Goal: Task Accomplishment & Management: Manage account settings

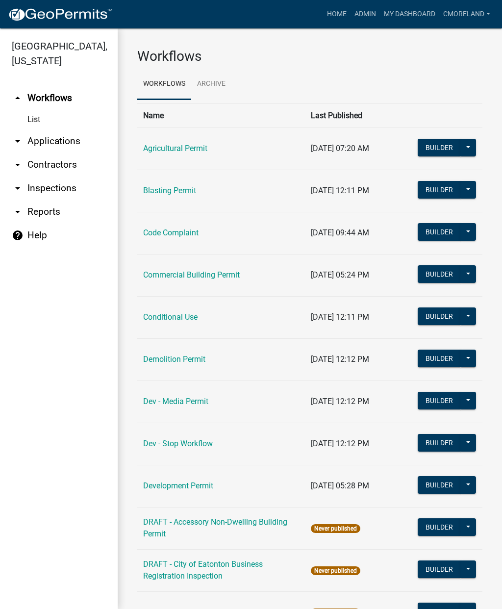
click at [53, 186] on link "arrow_drop_down Inspections" at bounding box center [59, 189] width 118 height 24
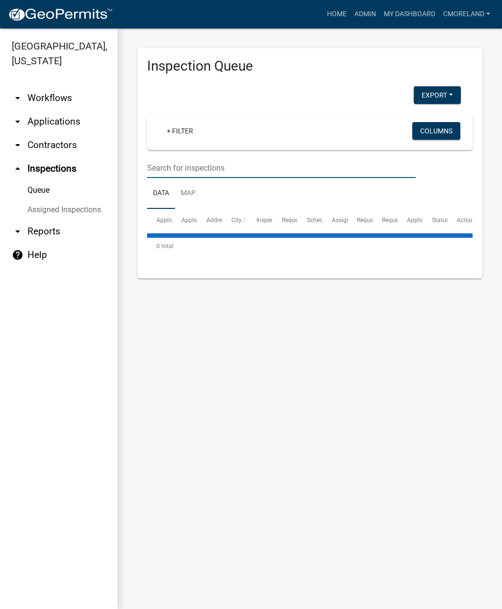
click at [214, 158] on input "text" at bounding box center [281, 168] width 269 height 20
select select "2: 50"
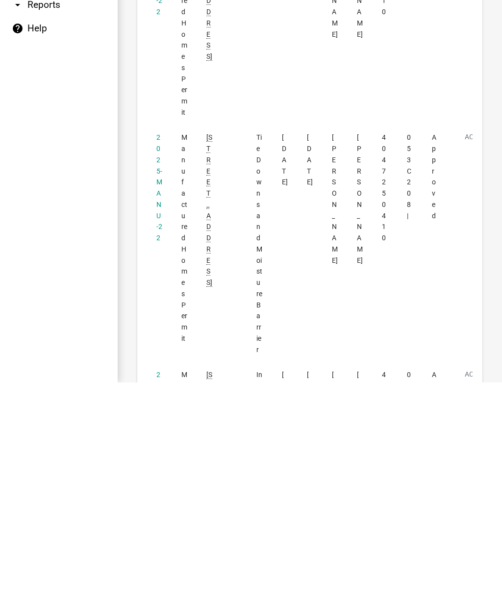
scroll to position [2704, 0]
type input "220 southland"
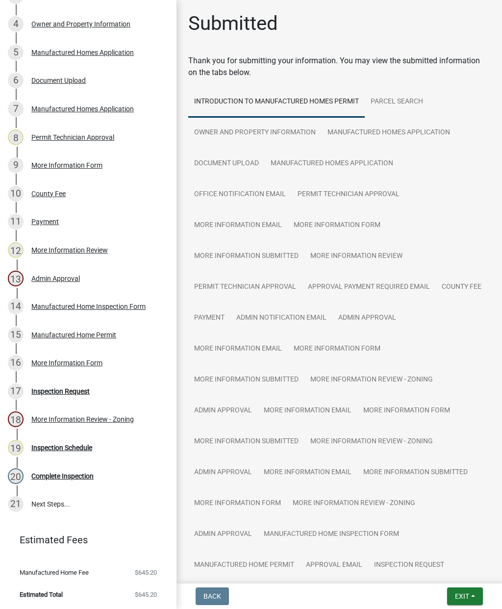
scroll to position [254, 0]
click at [70, 388] on div "Inspection Request" at bounding box center [60, 391] width 58 height 7
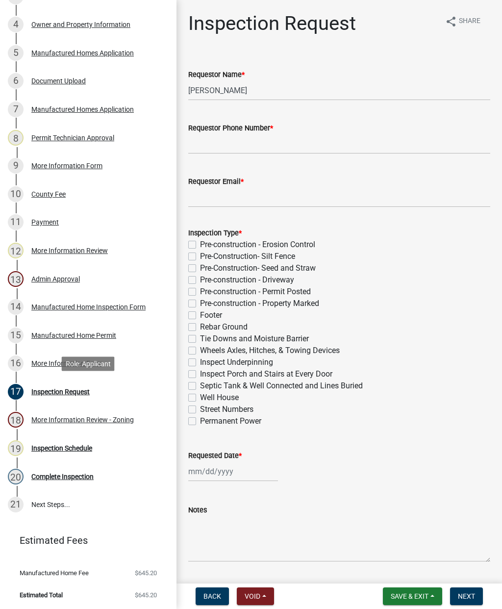
click at [70, 445] on div "Inspection Schedule" at bounding box center [61, 448] width 61 height 7
click at [64, 478] on div "Complete Inspection" at bounding box center [62, 476] width 62 height 7
click at [138, 476] on div "20 Complete Inspection" at bounding box center [84, 477] width 153 height 16
click at [129, 501] on link "21 Next Steps..." at bounding box center [88, 504] width 177 height 28
click at [72, 475] on div "Complete Inspection" at bounding box center [62, 476] width 62 height 7
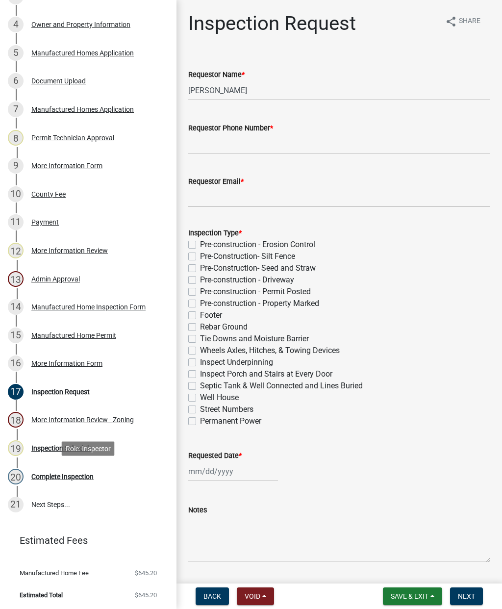
click at [64, 391] on div "Inspection Request" at bounding box center [60, 391] width 58 height 7
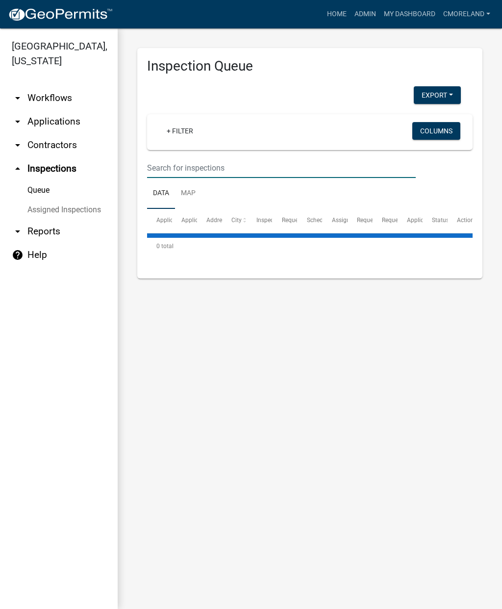
click at [175, 163] on input "text" at bounding box center [281, 168] width 269 height 20
select select "2: 50"
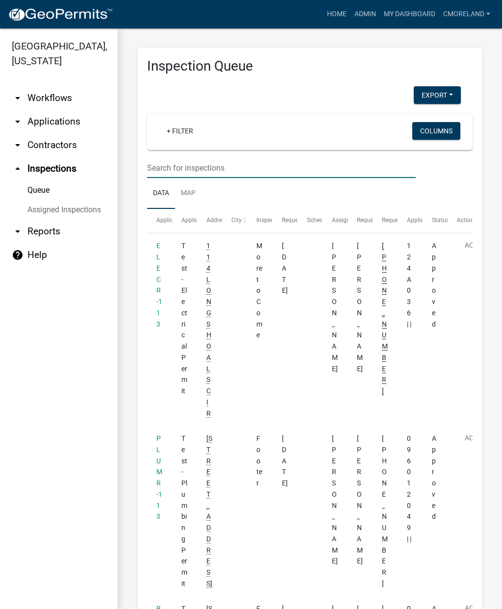
click at [197, 158] on input "text" at bounding box center [281, 168] width 269 height 20
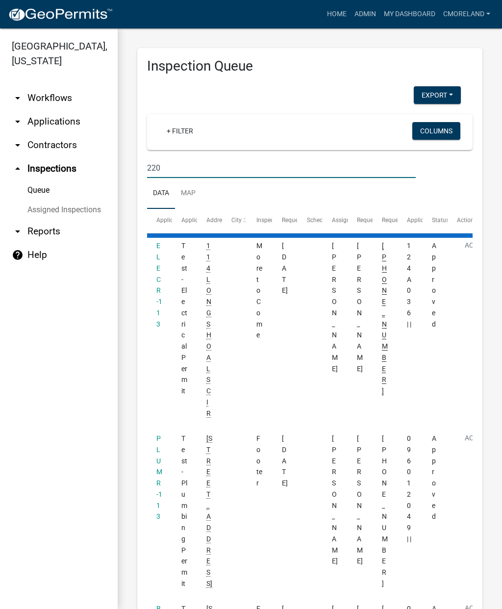
type input "220 southland"
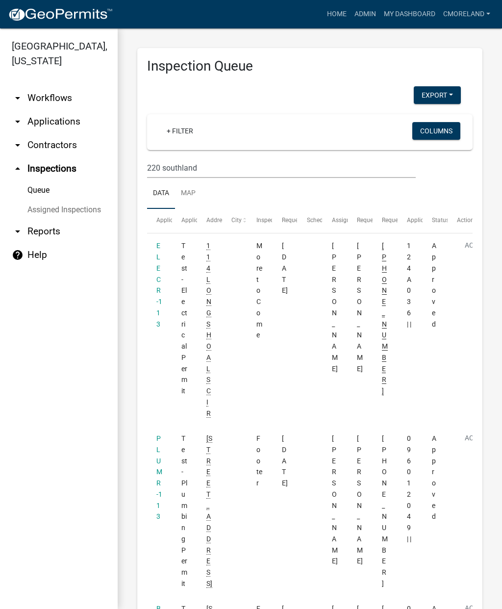
select select "2: 50"
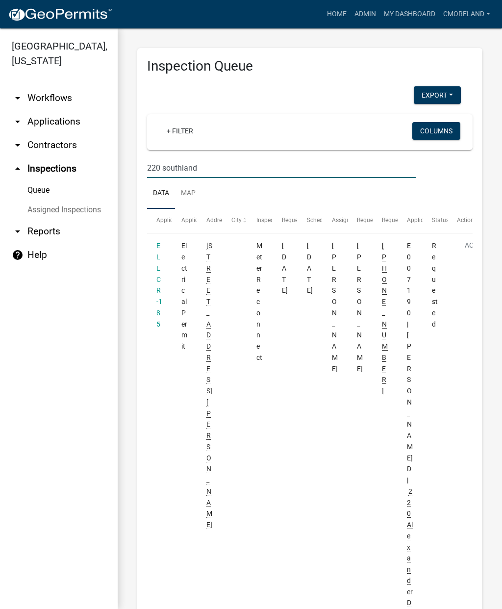
click at [214, 168] on input "220 southland" at bounding box center [281, 168] width 269 height 20
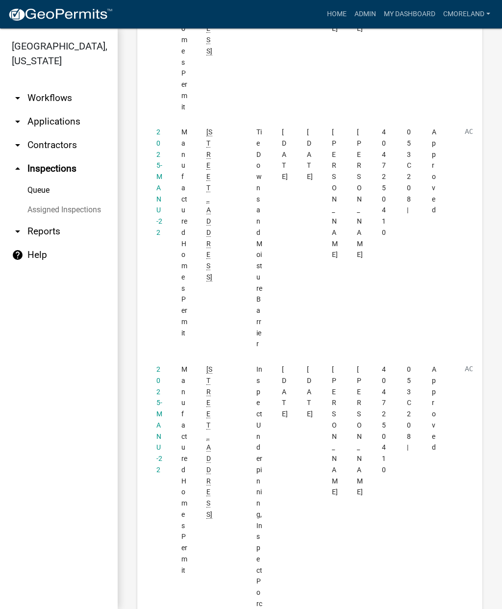
scroll to position [2947, 0]
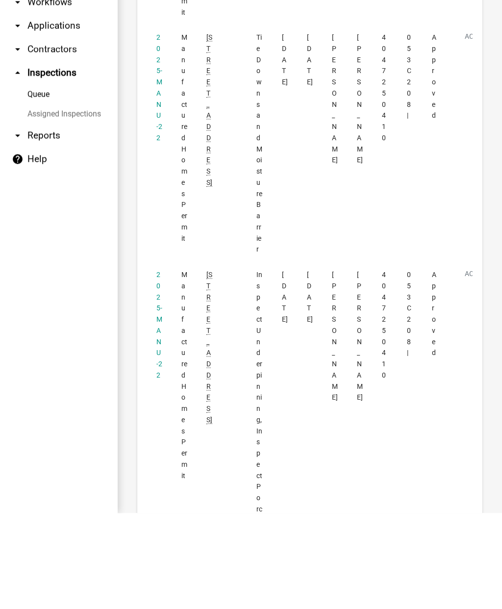
type input "220 southland dr"
click at [156, 358] on datatable-body-cell "2025-MANU-22" at bounding box center [159, 588] width 25 height 460
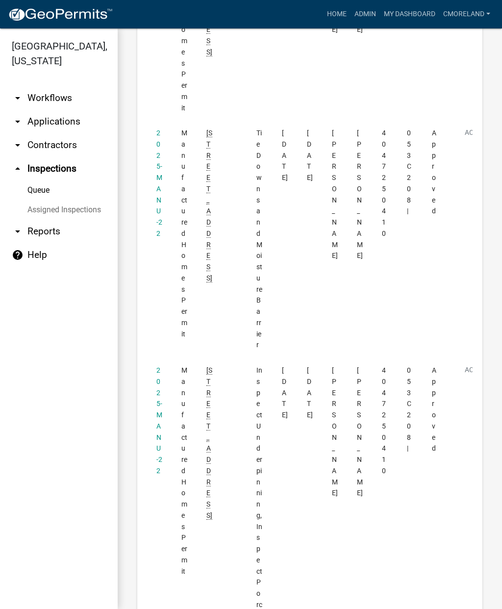
click at [158, 366] on link "2025-MANU-22" at bounding box center [159, 420] width 6 height 108
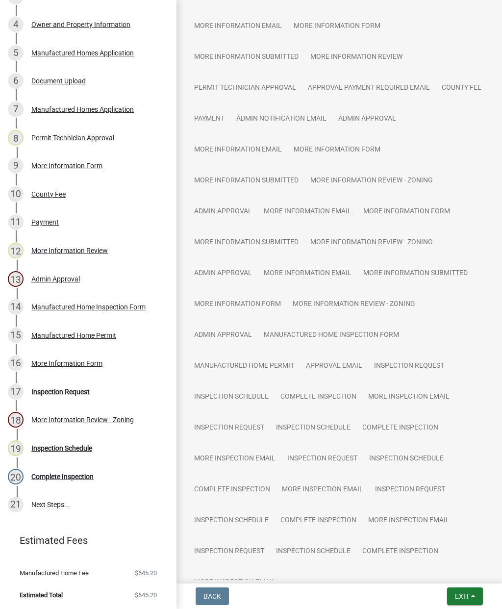
scroll to position [200, 0]
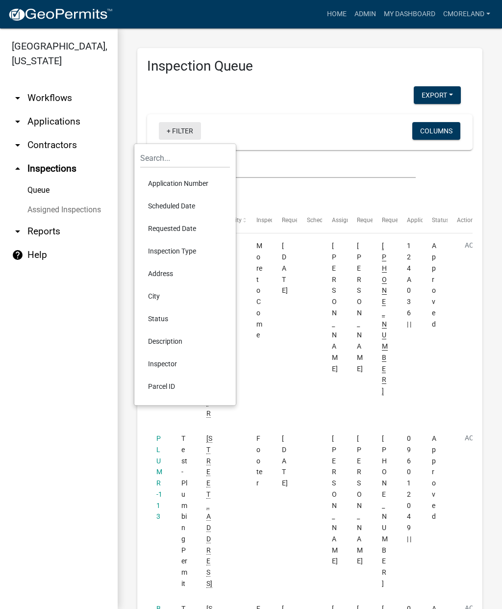
select select "2: 50"
click at [167, 209] on li "Scheduled Date" at bounding box center [185, 206] width 90 height 23
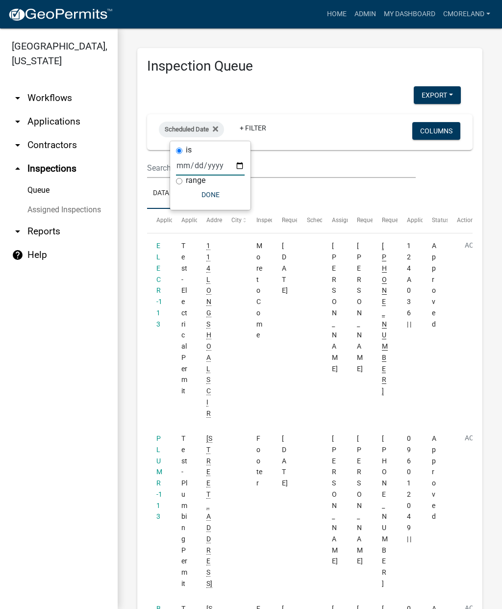
click at [196, 164] on input "date" at bounding box center [210, 165] width 69 height 20
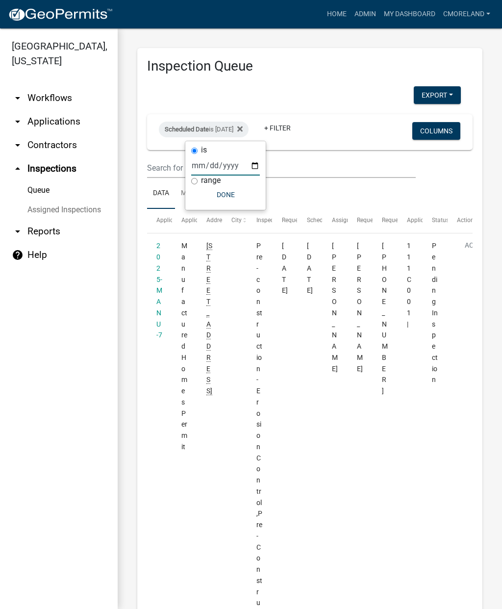
type input "2025-09-23"
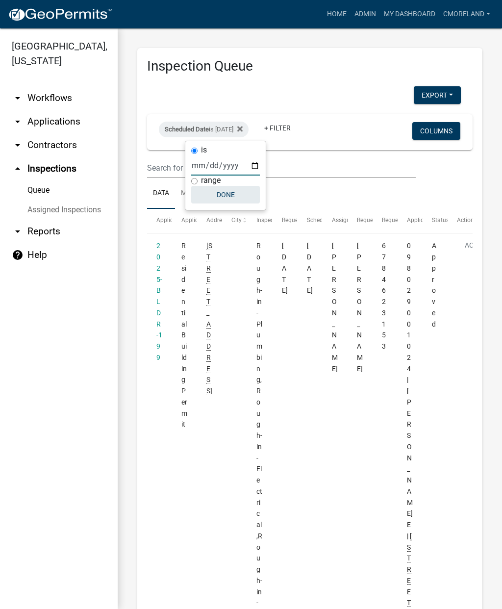
click at [211, 198] on button "Done" at bounding box center [225, 195] width 69 height 18
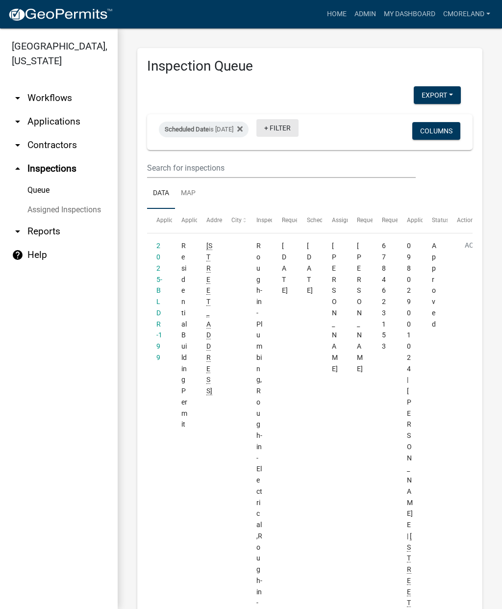
click at [299, 119] on link "+ Filter" at bounding box center [277, 128] width 42 height 18
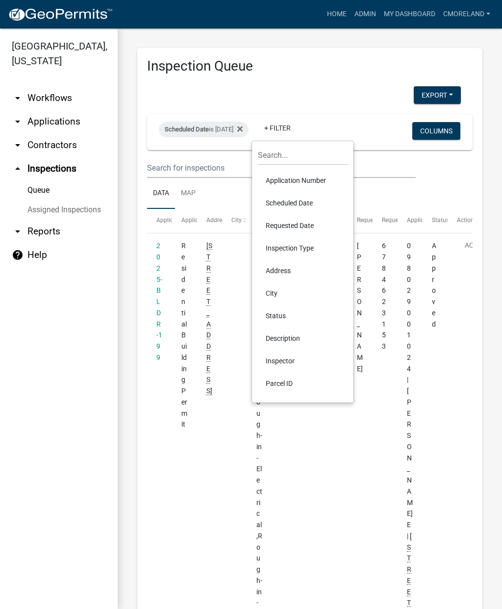
click at [276, 360] on li "Inspector" at bounding box center [303, 361] width 90 height 23
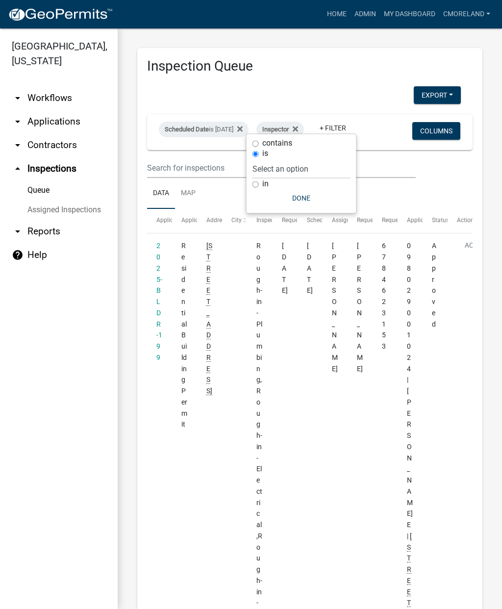
click at [321, 155] on div "is" at bounding box center [301, 154] width 98 height 10
click at [339, 174] on select "Select an option None Michele Rivera Dorothy Evans Stephanie Morris Quistan Jam…" at bounding box center [301, 169] width 98 height 20
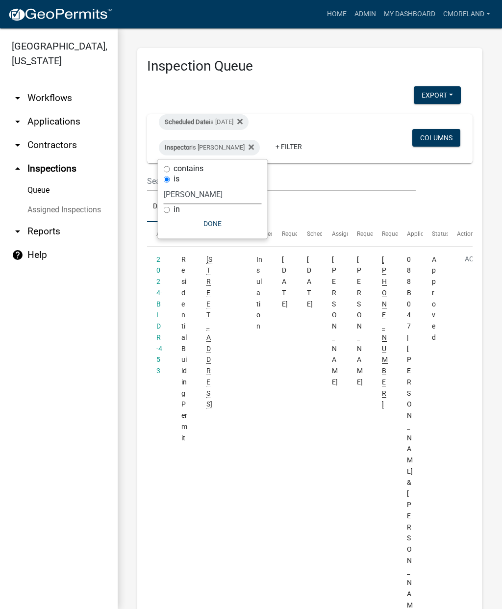
click at [238, 185] on select "Select an option None Michele Rivera Dorothy Evans Stephanie Morris Quistan Jam…" at bounding box center [213, 194] width 98 height 20
select select "07642ab0-564c-47bb-824b-0ccf2da83593"
click at [211, 223] on button "Done" at bounding box center [208, 224] width 98 height 18
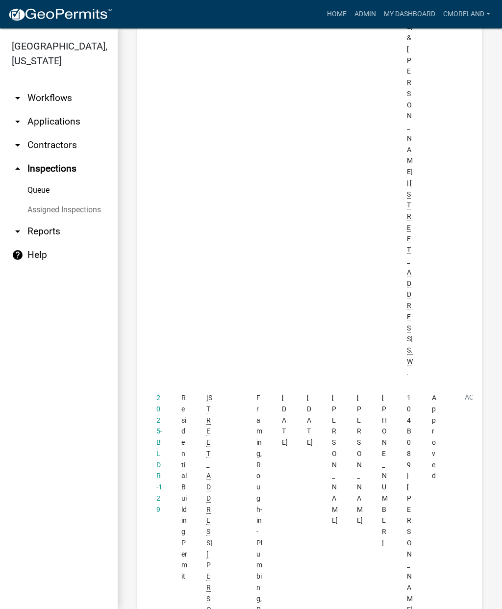
scroll to position [1702, 0]
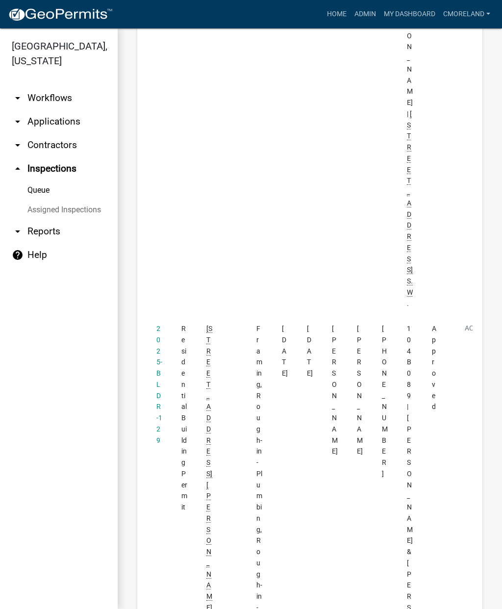
click at [157, 325] on link "2025-BLDR-129" at bounding box center [159, 385] width 6 height 120
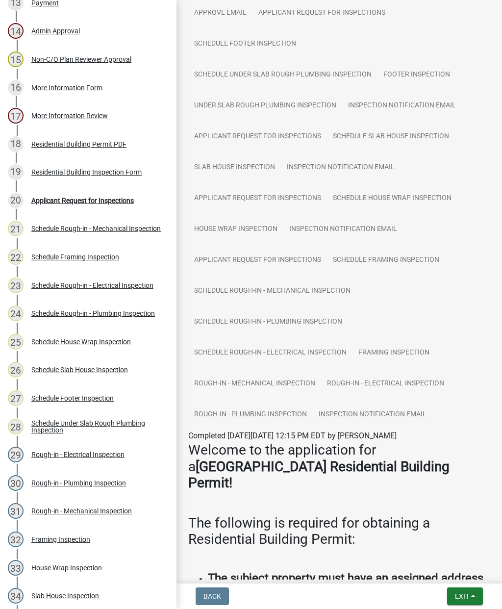
scroll to position [522, 0]
click at [270, 410] on link "Rough-in - Plumbing Inspection" at bounding box center [250, 414] width 125 height 31
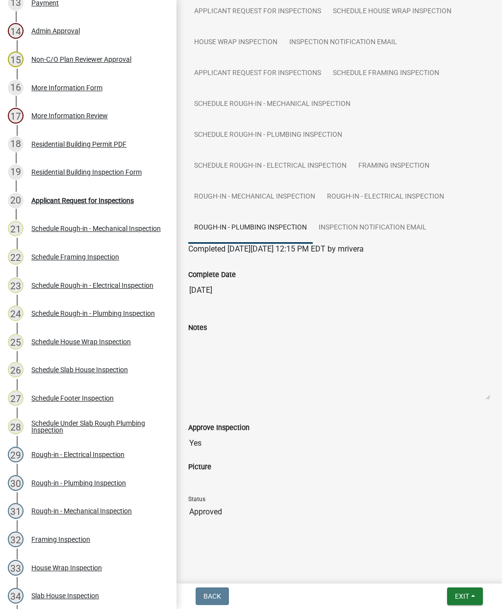
scroll to position [708, 0]
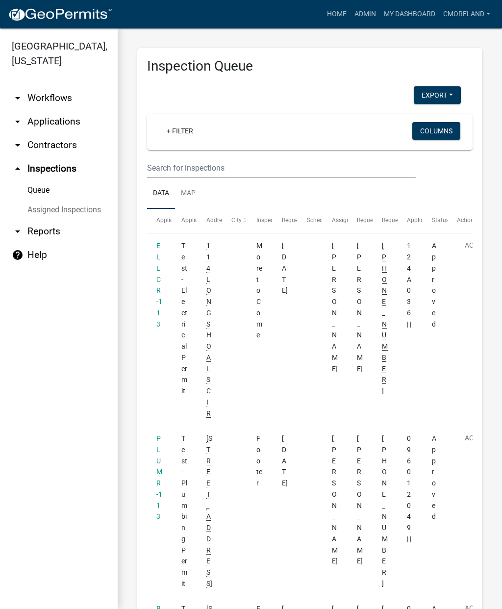
select select "2: 50"
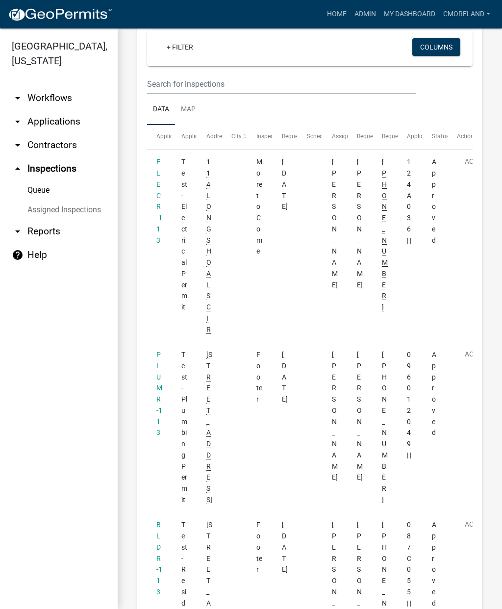
scroll to position [42, 0]
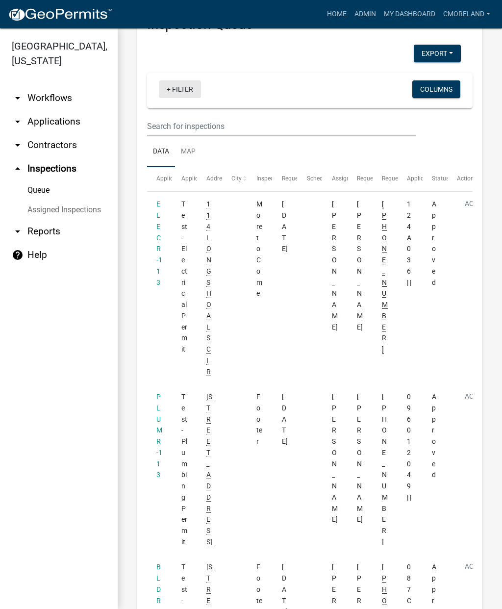
click at [179, 87] on link "+ Filter" at bounding box center [180, 89] width 42 height 18
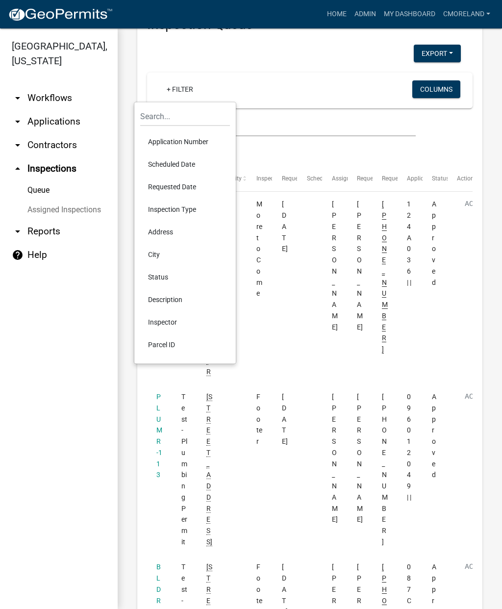
click at [175, 164] on li "Scheduled Date" at bounding box center [185, 164] width 90 height 23
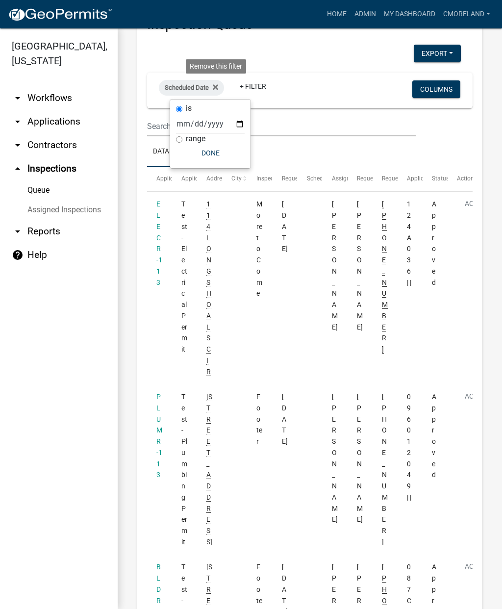
click at [218, 87] on icon at bounding box center [215, 86] width 5 height 5
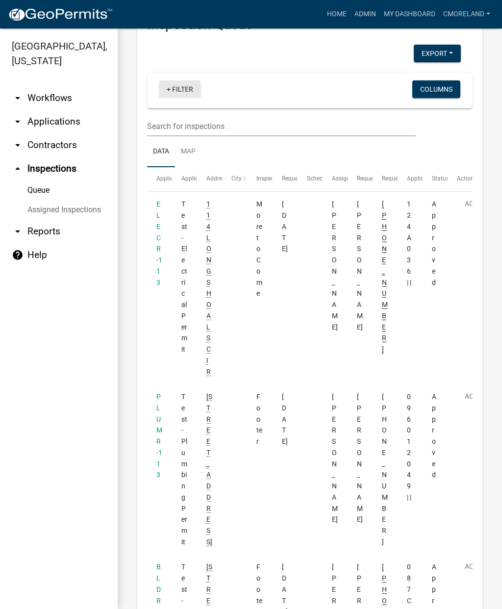
click at [185, 91] on link "+ Filter" at bounding box center [180, 89] width 42 height 18
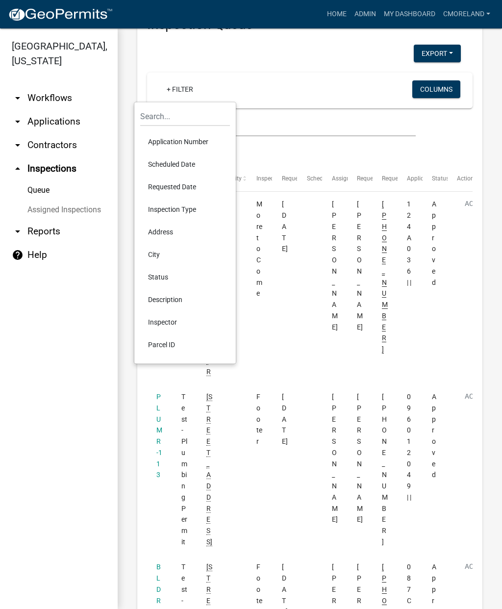
click at [167, 196] on li "Requested Date" at bounding box center [185, 187] width 90 height 23
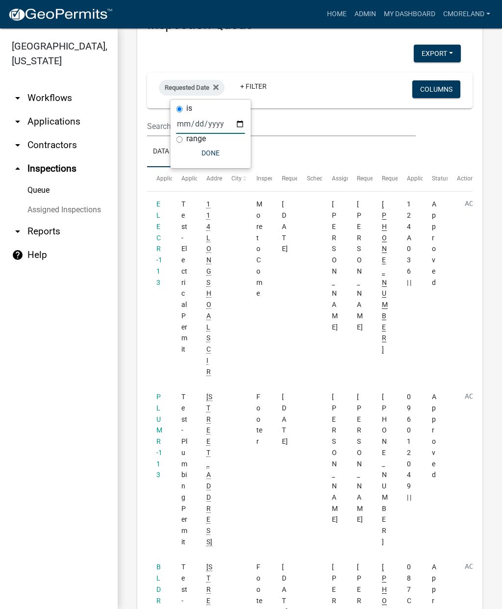
click at [202, 123] on input "date" at bounding box center [211, 124] width 69 height 20
type input "[DATE]"
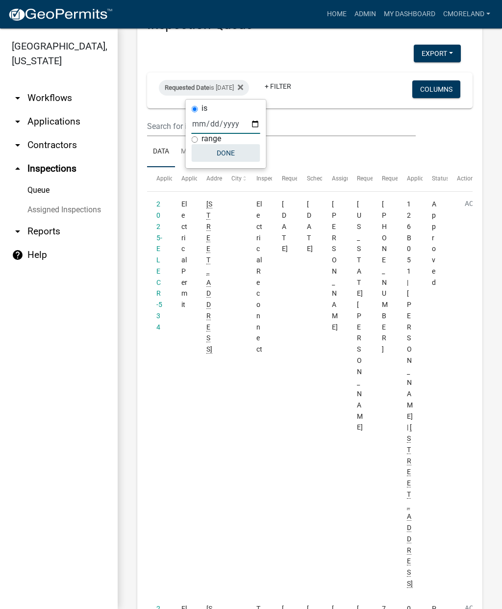
click at [220, 158] on button "Done" at bounding box center [226, 153] width 69 height 18
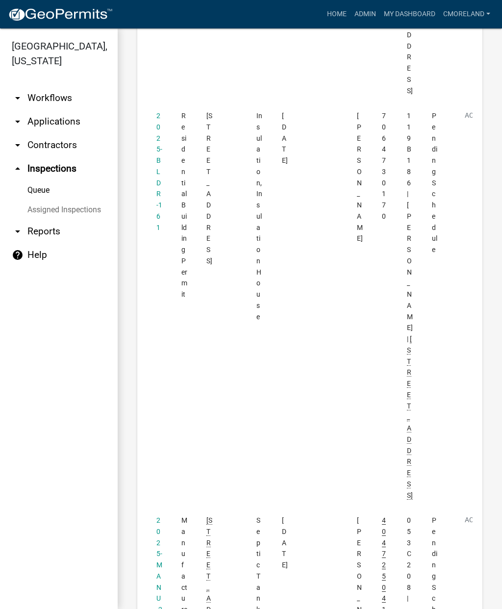
scroll to position [3342, 0]
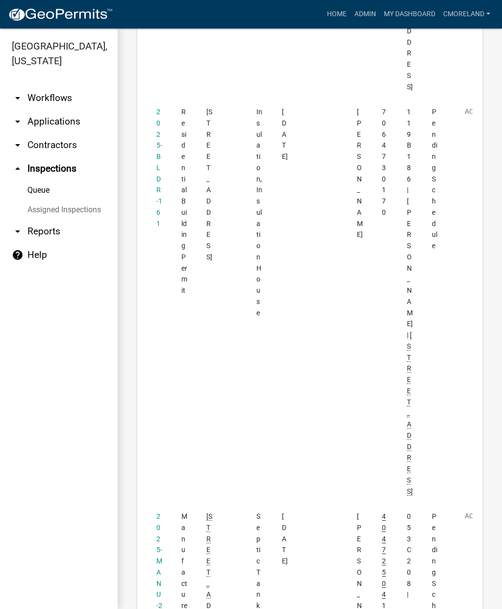
click at [158, 512] on link "2025-MANU-22" at bounding box center [159, 566] width 6 height 108
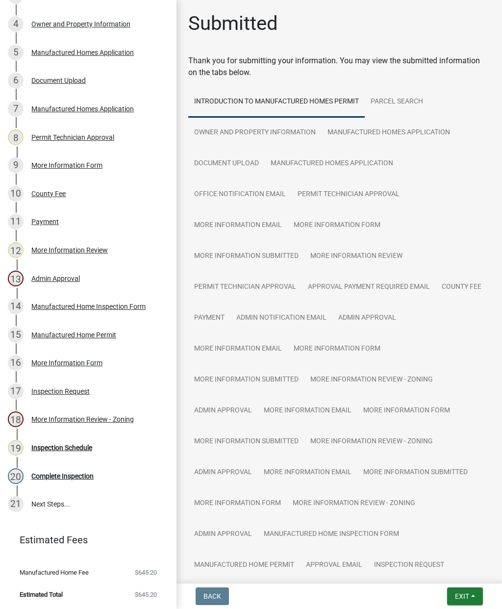
scroll to position [254, 0]
click at [66, 454] on div "19 Inspection Schedule" at bounding box center [84, 448] width 153 height 16
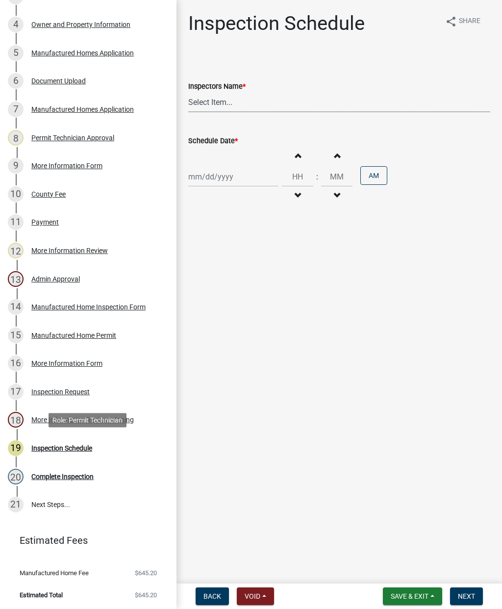
click at [226, 96] on select "Select Item... mrivera ([PERSON_NAME]) [PERSON_NAME] ([PERSON_NAME] ([PERSON_NA…" at bounding box center [339, 102] width 302 height 20
select select "a0ea4169-8540-4a2c-b9f4-cf4c1ffdeb95"
click at [221, 176] on div at bounding box center [233, 177] width 90 height 20
select select "9"
select select "2025"
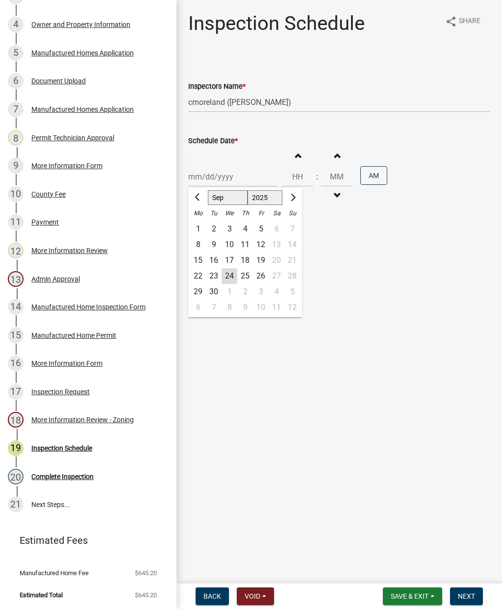
click at [231, 276] on div "24" at bounding box center [230, 276] width 16 height 16
type input "[DATE]"
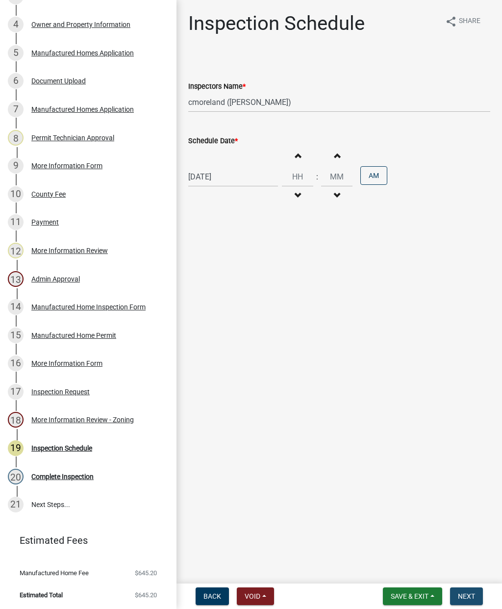
click at [466, 595] on span "Next" at bounding box center [466, 596] width 17 height 8
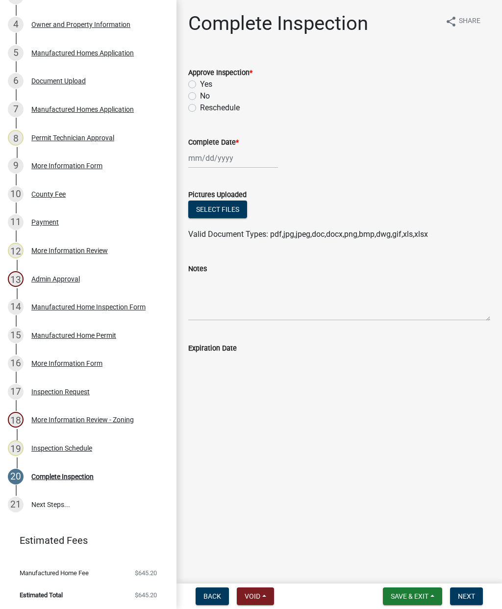
click at [195, 79] on div "Yes" at bounding box center [339, 84] width 302 height 12
click at [190, 90] on div "No" at bounding box center [339, 96] width 302 height 12
click at [200, 85] on label "Yes" at bounding box center [206, 84] width 12 height 12
click at [200, 85] on input "Yes" at bounding box center [203, 81] width 6 height 6
radio input "true"
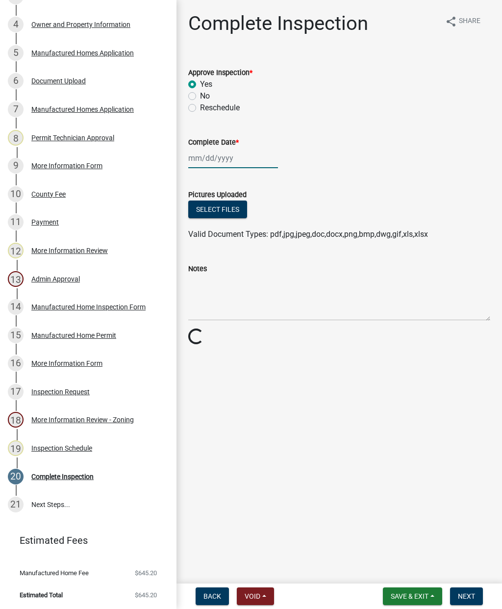
click at [213, 157] on div at bounding box center [233, 158] width 90 height 20
select select "9"
select select "2025"
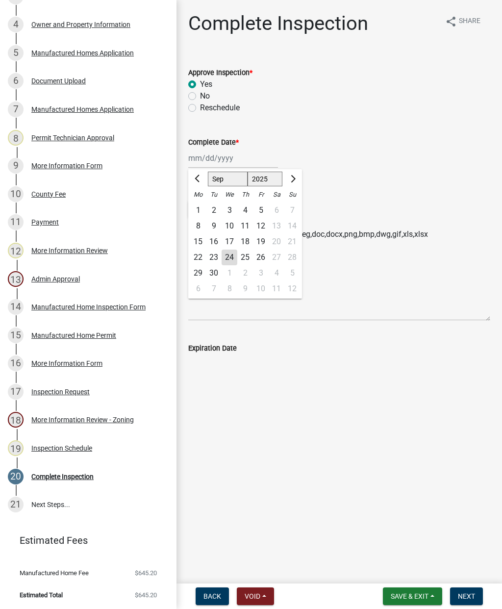
click at [232, 262] on div "24" at bounding box center [230, 258] width 16 height 16
type input "[DATE]"
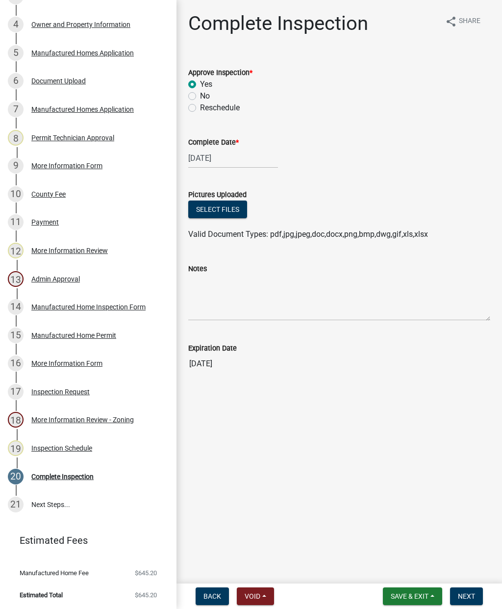
click at [465, 593] on span "Next" at bounding box center [466, 596] width 17 height 8
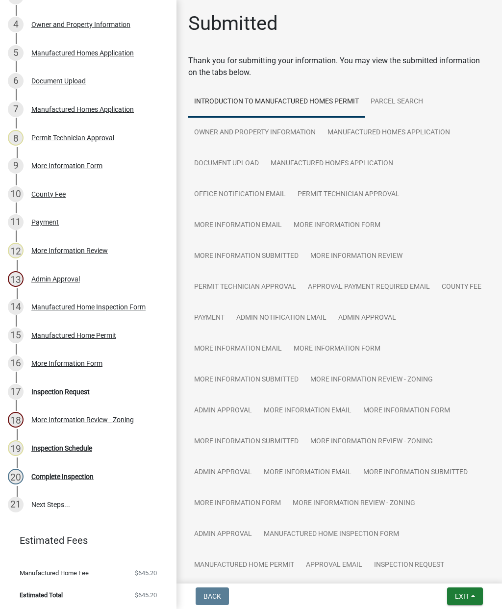
click at [468, 600] on span "Exit" at bounding box center [462, 596] width 14 height 8
click at [433, 569] on button "Save & Exit" at bounding box center [444, 571] width 78 height 24
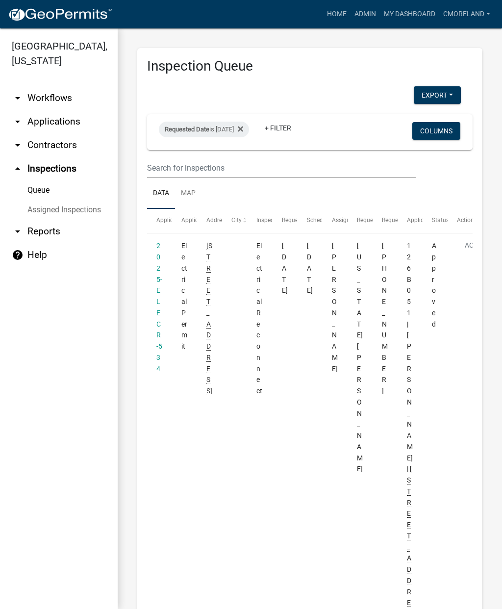
click at [249, 127] on div "Requested Date is [DATE]" at bounding box center [204, 130] width 90 height 16
click at [243, 126] on fa-icon at bounding box center [238, 130] width 9 height 16
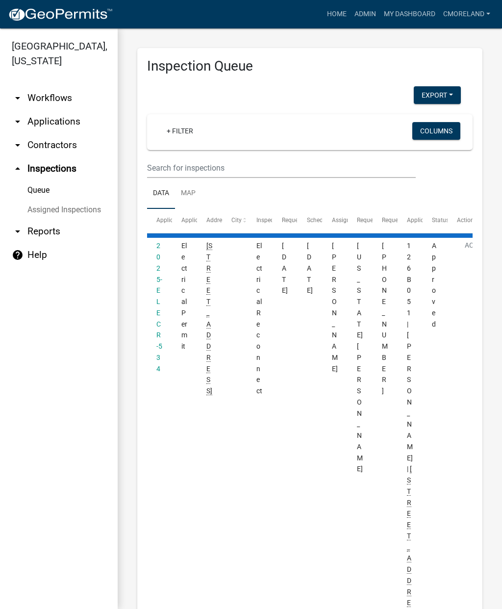
click at [185, 135] on link "+ Filter" at bounding box center [180, 131] width 42 height 18
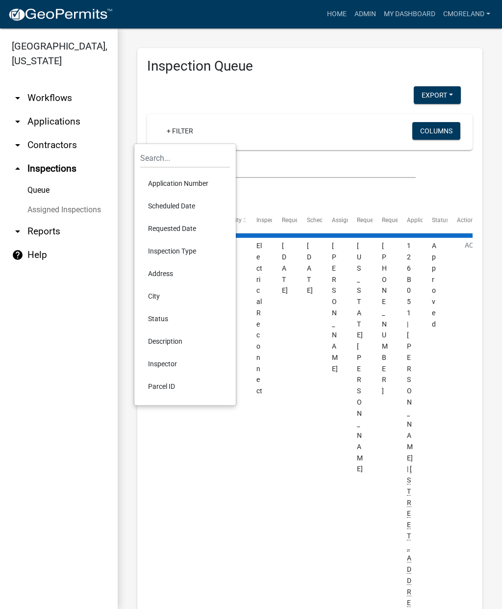
select select "2: 50"
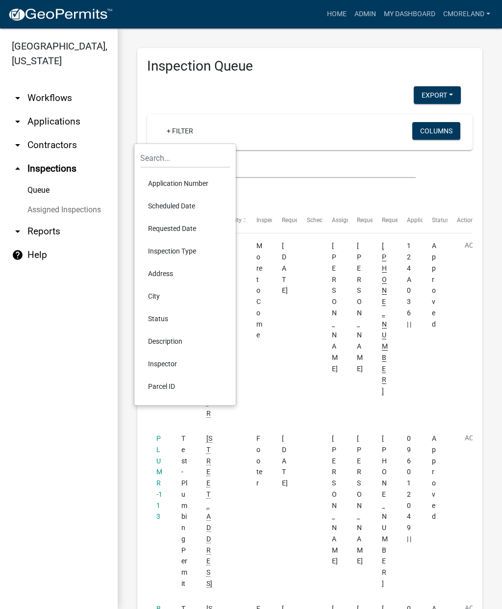
click at [166, 239] on li "Requested Date" at bounding box center [185, 228] width 90 height 23
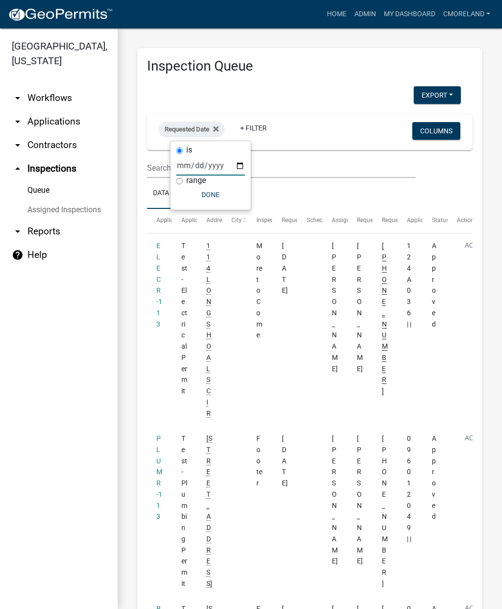
click at [201, 163] on input "date" at bounding box center [211, 165] width 69 height 20
type input "[DATE]"
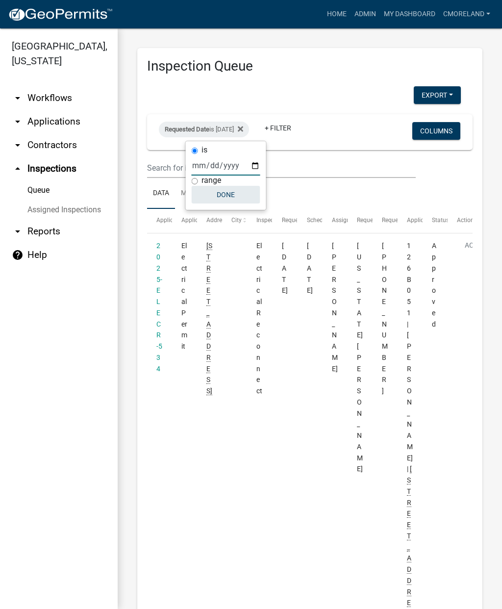
click at [213, 190] on button "Done" at bounding box center [226, 195] width 69 height 18
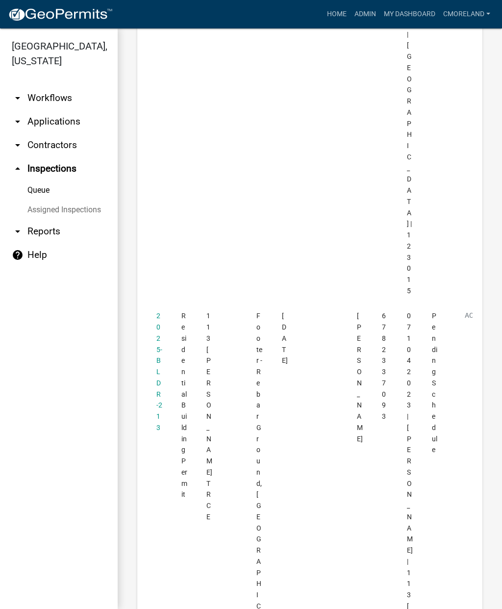
scroll to position [1952, 0]
click at [159, 309] on link "2025-BLDR-213" at bounding box center [159, 369] width 6 height 120
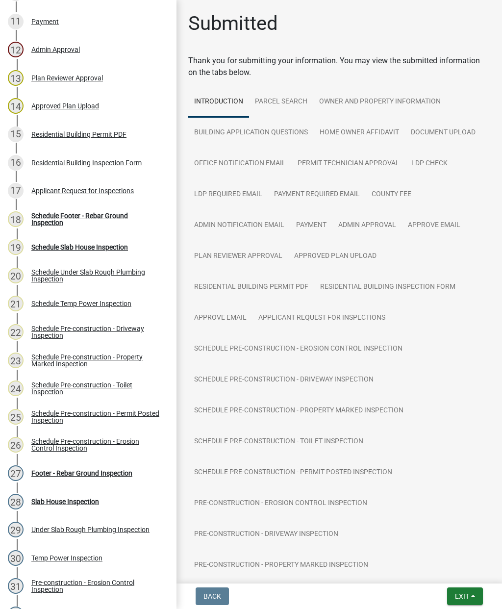
scroll to position [438, 0]
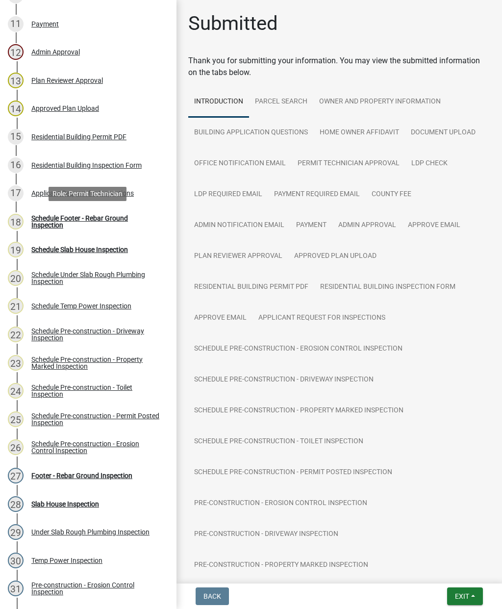
click at [71, 218] on div "Schedule Footer - Rebar Ground Inspection" at bounding box center [95, 222] width 129 height 14
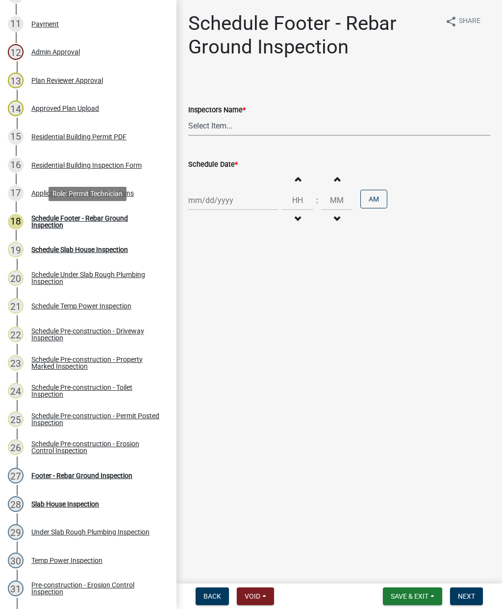
click at [232, 124] on select "Select Item... mrivera ([PERSON_NAME]) [PERSON_NAME] ([PERSON_NAME] ([PERSON_NA…" at bounding box center [339, 126] width 302 height 20
select select "a0ea4169-8540-4a2c-b9f4-cf4c1ffdeb95"
click at [214, 205] on div at bounding box center [233, 200] width 90 height 20
select select "9"
select select "2025"
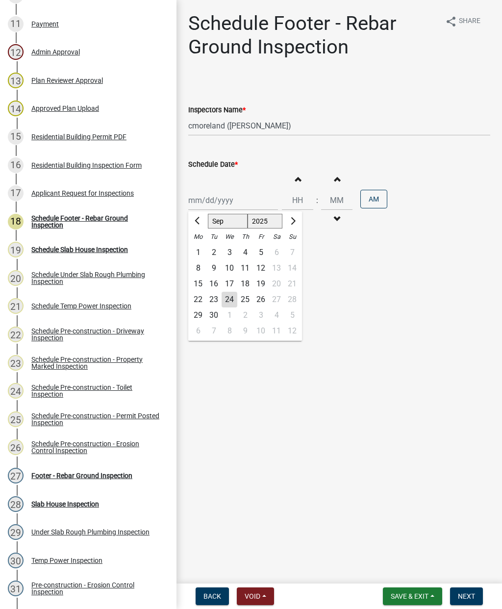
click at [231, 298] on div "24" at bounding box center [230, 300] width 16 height 16
type input "[DATE]"
click at [462, 599] on span "Next" at bounding box center [466, 596] width 17 height 8
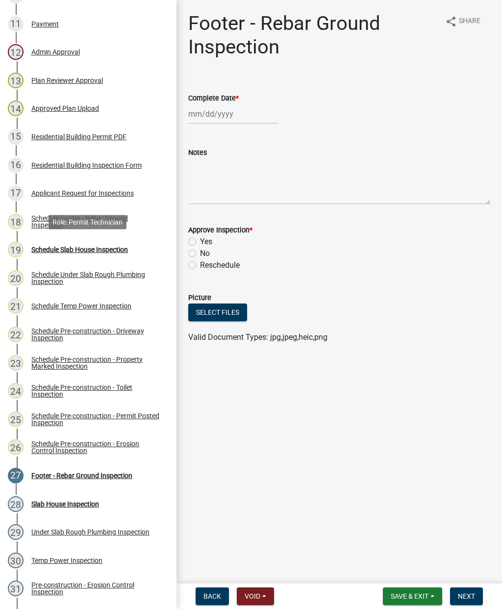
click at [63, 247] on div "Schedule Slab House Inspection" at bounding box center [79, 249] width 97 height 7
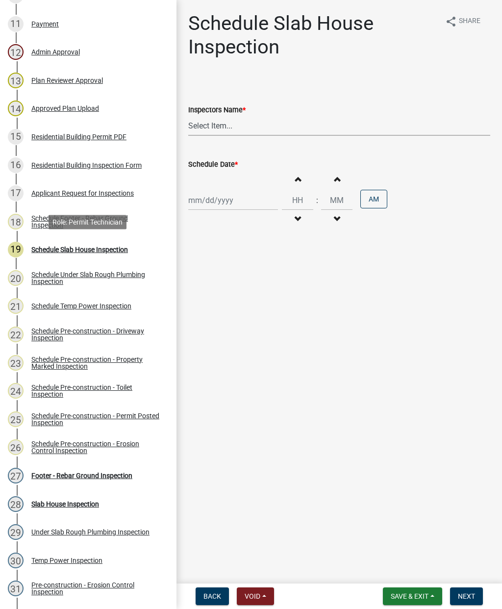
click at [231, 123] on select "Select Item... mrivera ([PERSON_NAME]) [PERSON_NAME] ([PERSON_NAME] ([PERSON_NA…" at bounding box center [339, 126] width 302 height 20
select select "a0ea4169-8540-4a2c-b9f4-cf4c1ffdeb95"
click at [210, 209] on div at bounding box center [233, 200] width 90 height 20
select select "9"
select select "2025"
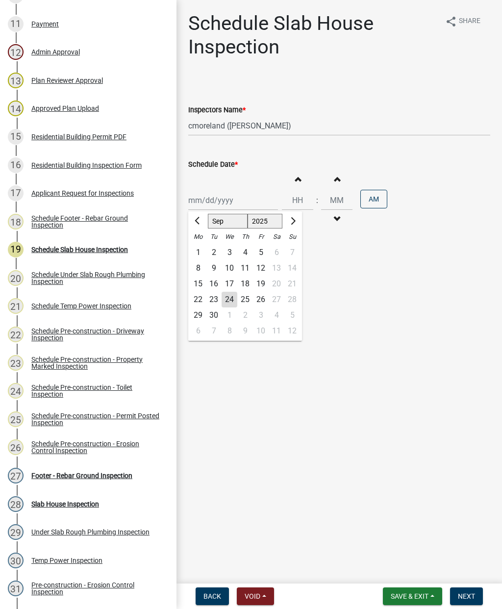
click at [233, 297] on div "24" at bounding box center [230, 300] width 16 height 16
type input "[DATE]"
click at [461, 601] on button "Next" at bounding box center [466, 596] width 33 height 18
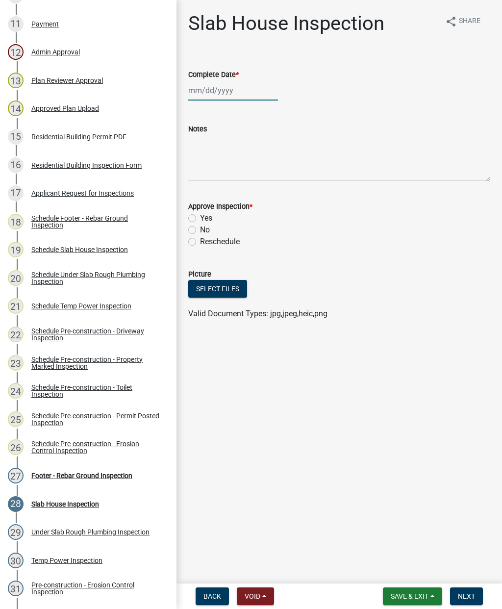
click at [215, 98] on div at bounding box center [233, 90] width 90 height 20
select select "9"
select select "2025"
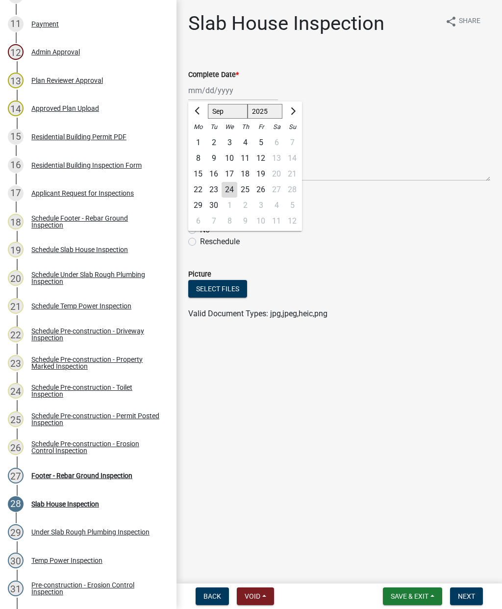
click at [230, 190] on div "24" at bounding box center [230, 190] width 16 height 16
type input "[DATE]"
